Goal: Information Seeking & Learning: Learn about a topic

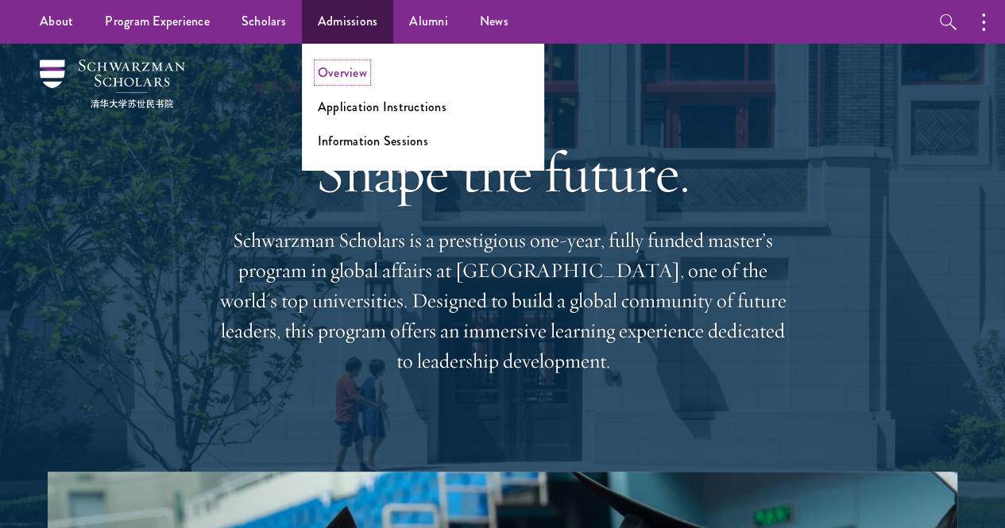
click at [350, 80] on link "Overview" at bounding box center [342, 73] width 49 height 18
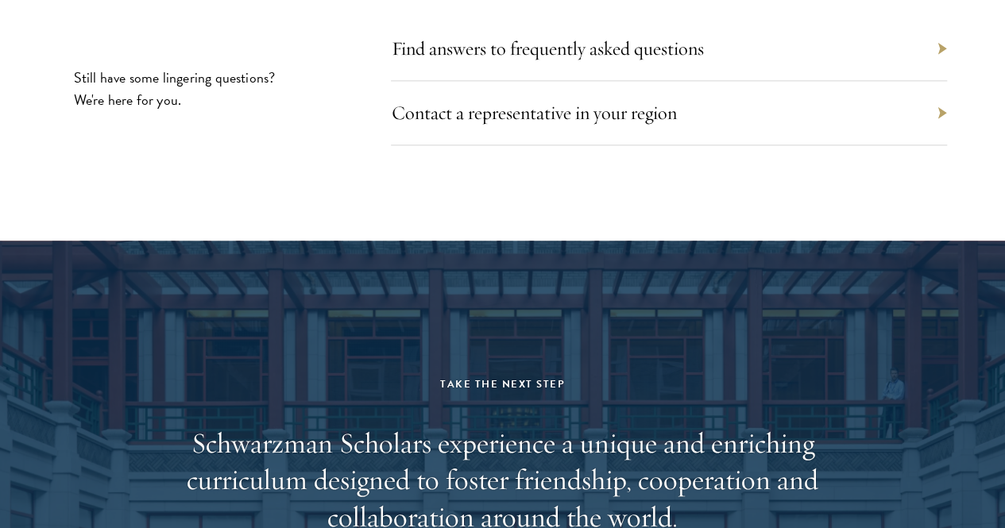
scroll to position [7026, 0]
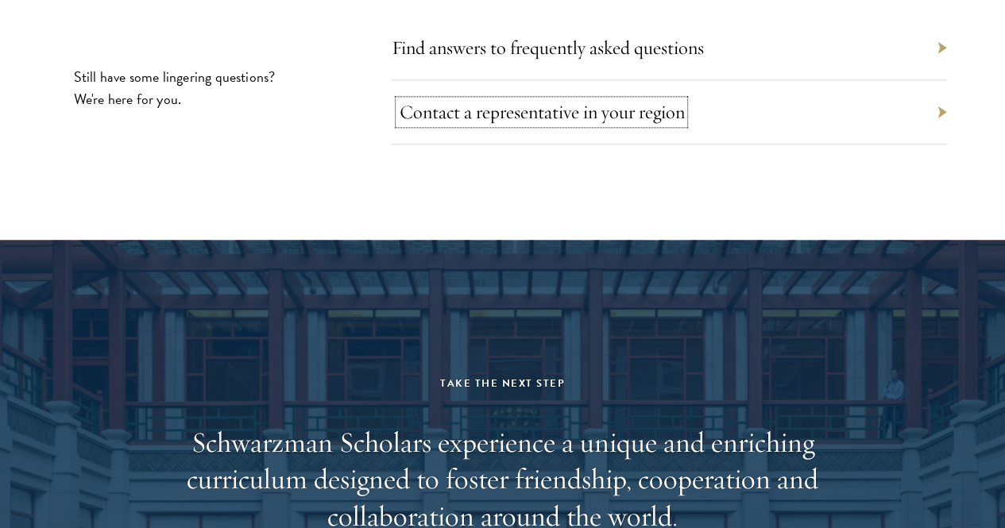
click at [589, 124] on link "Contact a representative in your region" at bounding box center [541, 112] width 285 height 24
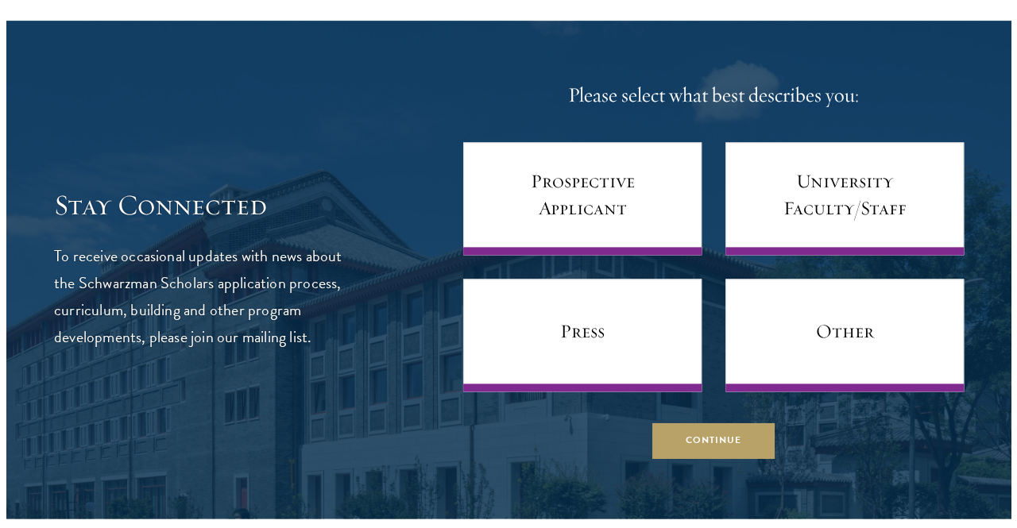
scroll to position [857, 0]
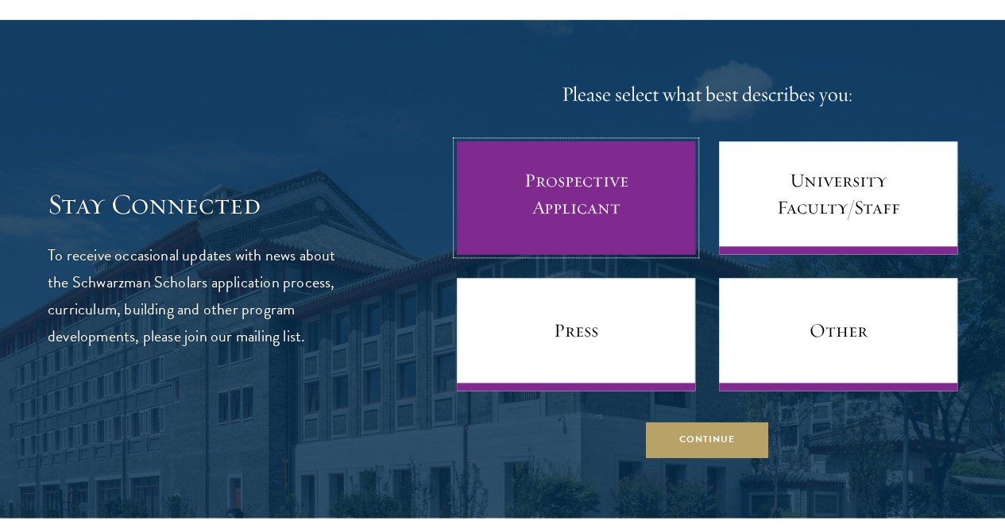
click at [527, 253] on link "Prospective Applicant" at bounding box center [576, 197] width 238 height 113
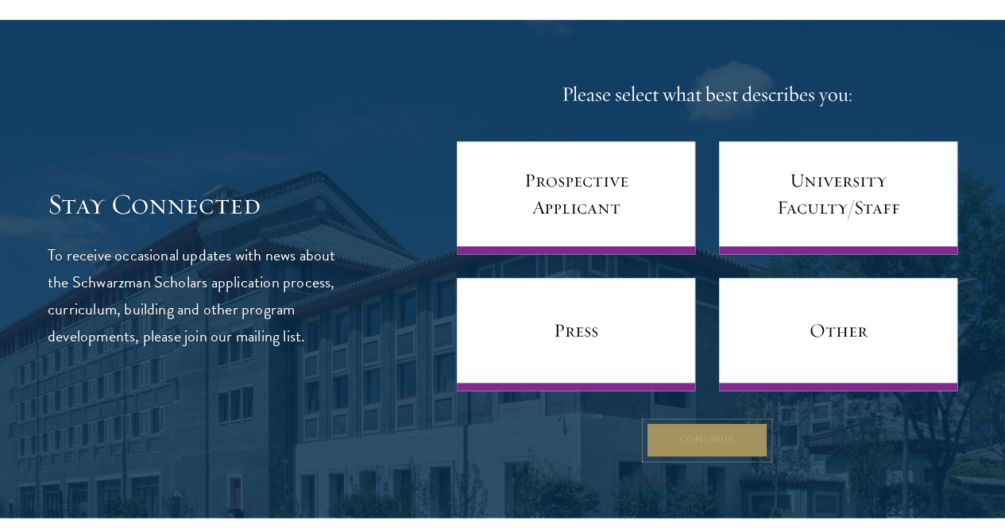
click at [674, 458] on button "Continue" at bounding box center [707, 441] width 122 height 36
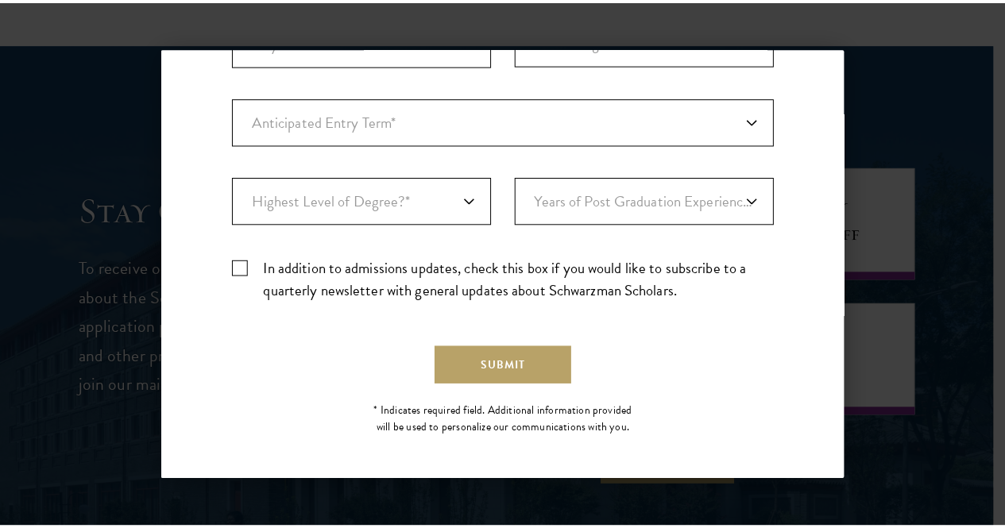
scroll to position [0, 0]
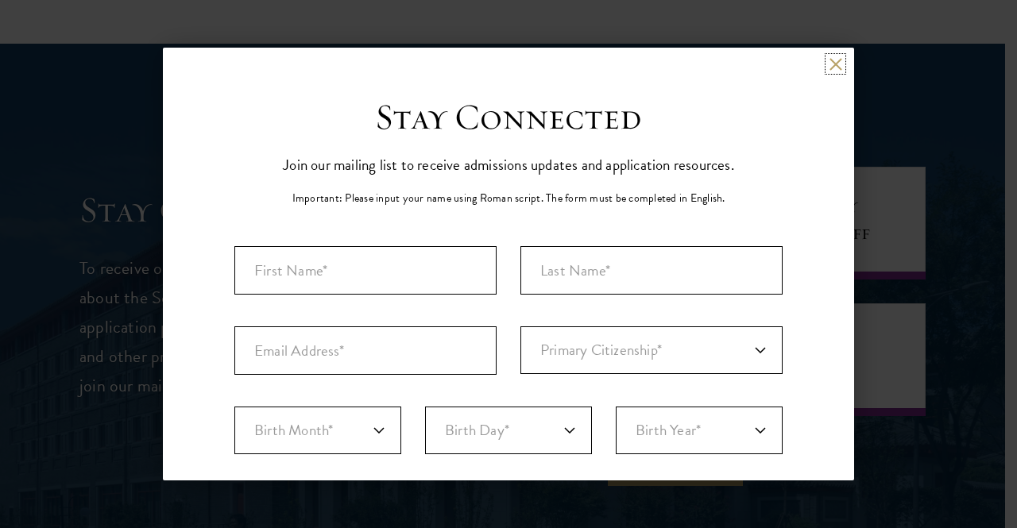
click at [828, 67] on button at bounding box center [835, 64] width 14 height 14
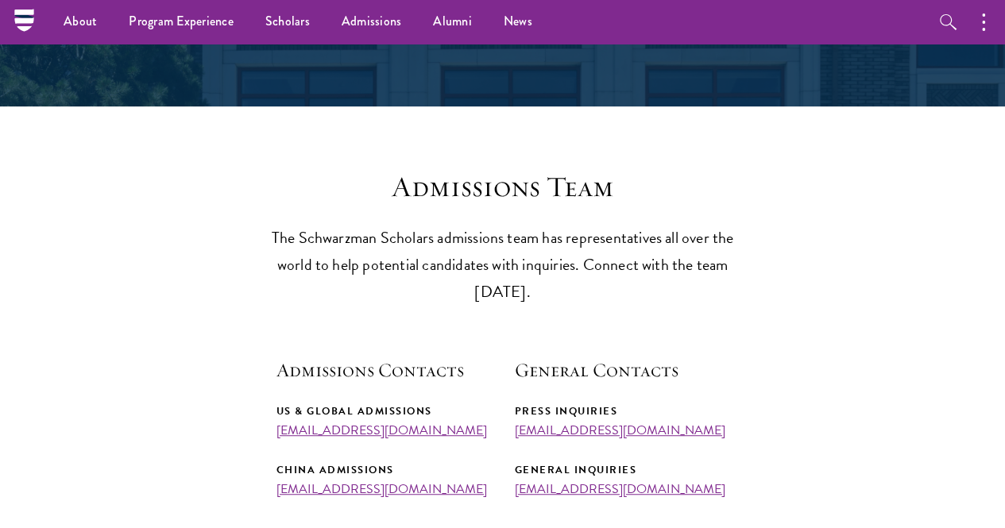
scroll to position [261, 0]
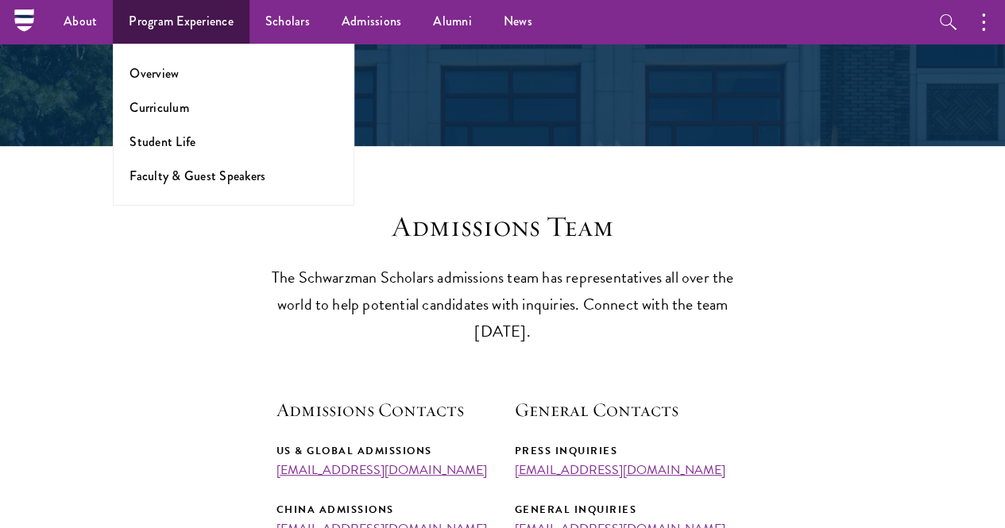
click at [202, 74] on li "Overview" at bounding box center [233, 73] width 208 height 18
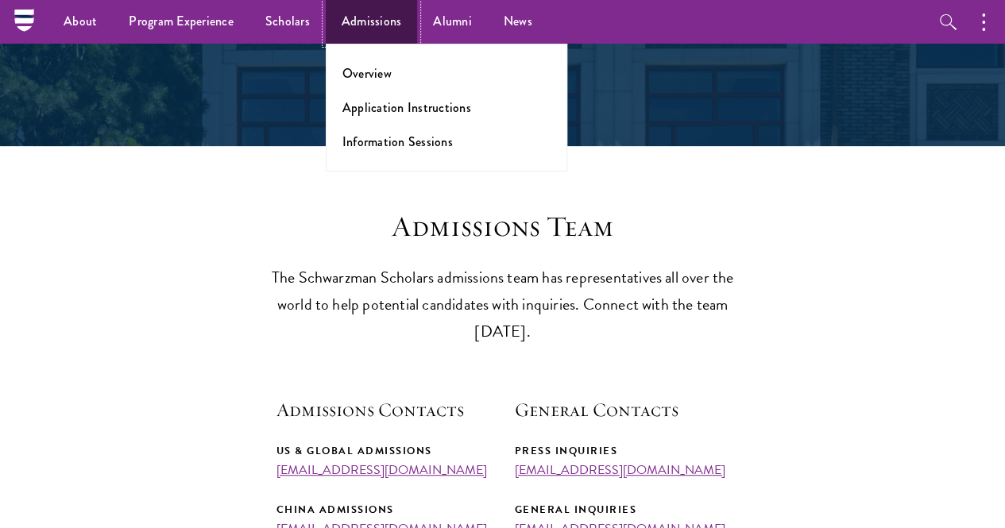
click at [389, 21] on link "Admissions" at bounding box center [372, 22] width 92 height 44
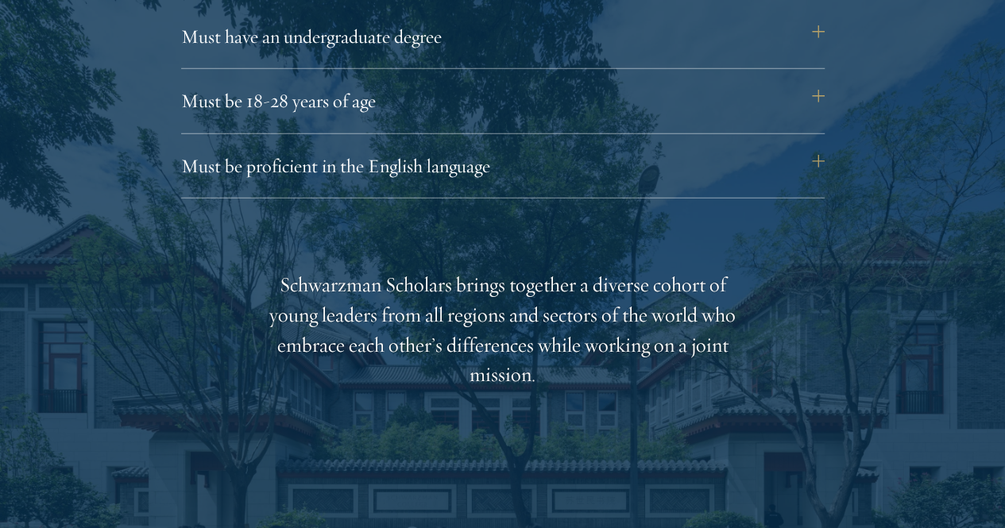
scroll to position [2263, 0]
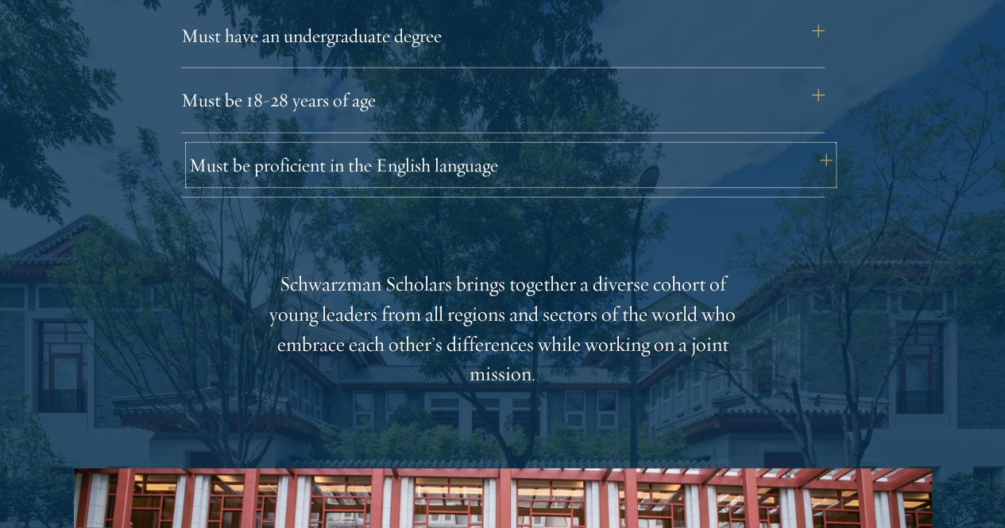
click at [392, 146] on button "Must be proficient in the English language" at bounding box center [510, 165] width 643 height 38
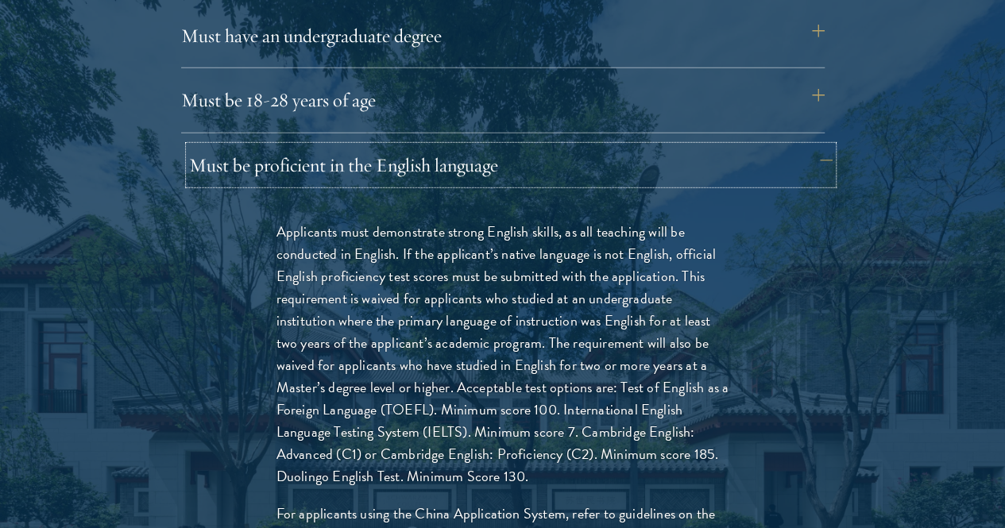
click at [392, 146] on button "Must be proficient in the English language" at bounding box center [510, 165] width 643 height 38
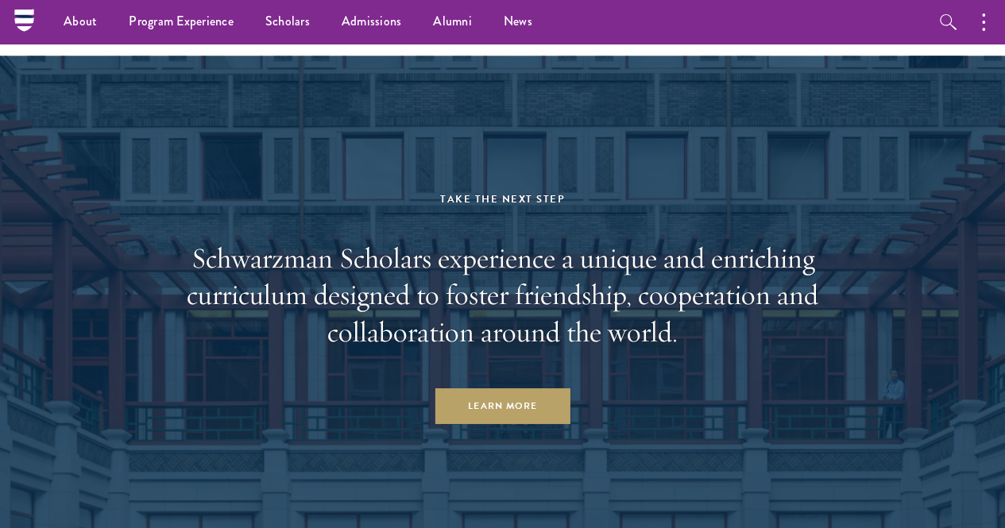
scroll to position [7039, 0]
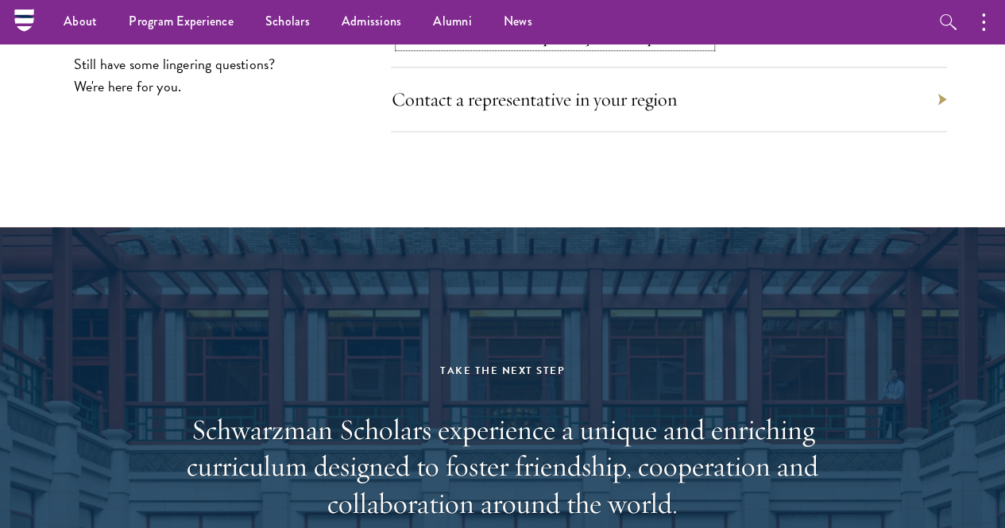
click at [476, 47] on link "Find answers to frequently asked questions" at bounding box center [555, 35] width 312 height 24
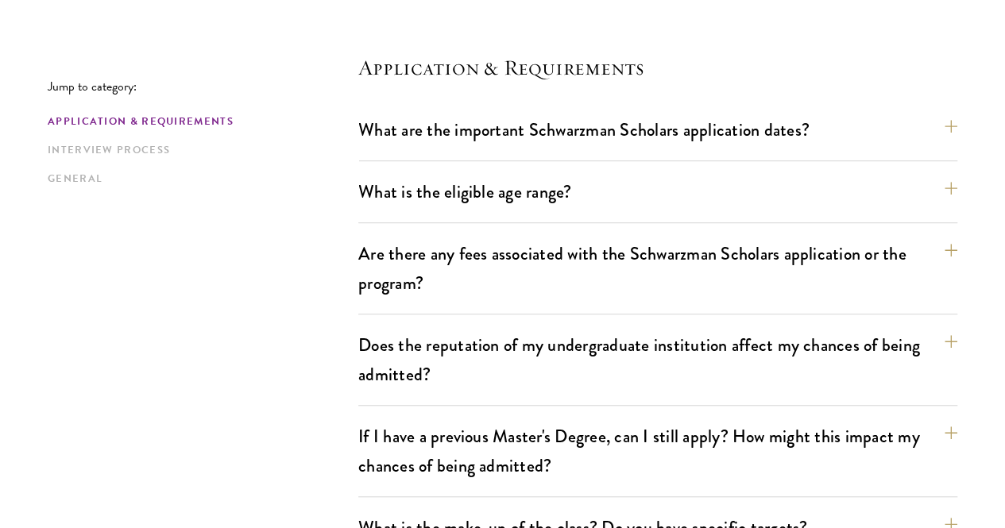
scroll to position [416, 0]
click at [539, 137] on button "What are the important Schwarzman Scholars application dates?" at bounding box center [665, 129] width 599 height 36
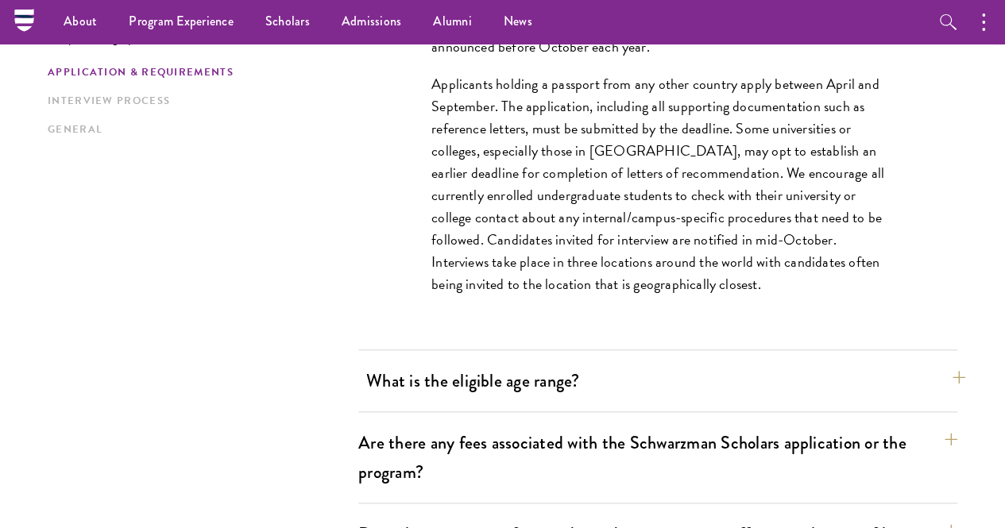
scroll to position [697, 0]
click at [979, 9] on button "button" at bounding box center [987, 22] width 35 height 44
